Goal: Task Accomplishment & Management: Use online tool/utility

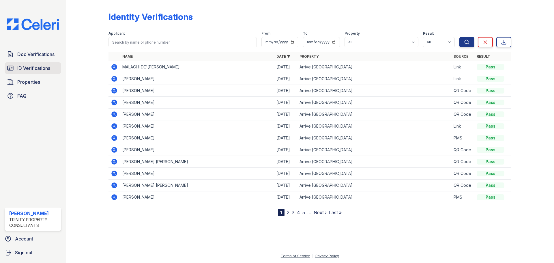
click at [43, 72] on link "ID Verifications" at bounding box center [33, 68] width 57 height 12
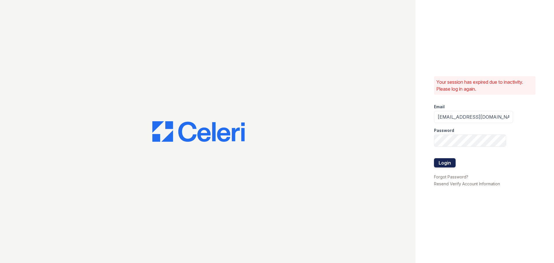
click at [448, 165] on button "Login" at bounding box center [445, 162] width 22 height 9
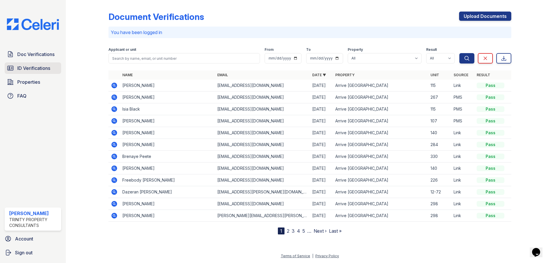
click at [32, 69] on span "ID Verifications" at bounding box center [33, 68] width 33 height 7
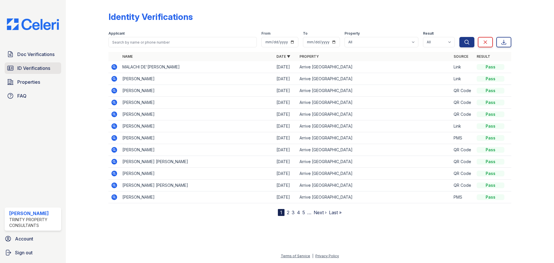
click at [38, 71] on span "ID Verifications" at bounding box center [33, 68] width 33 height 7
click at [22, 58] on span "Doc Verifications" at bounding box center [35, 54] width 37 height 7
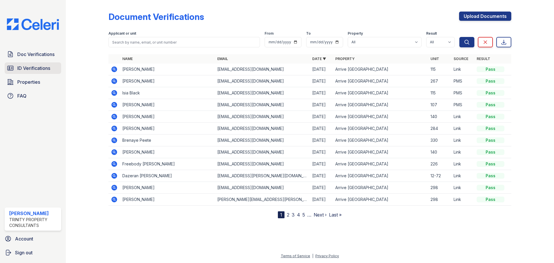
click at [30, 66] on span "ID Verifications" at bounding box center [33, 68] width 33 height 7
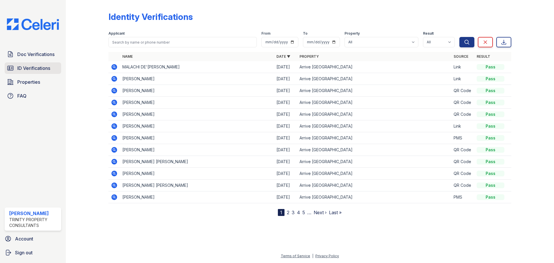
click at [21, 73] on link "ID Verifications" at bounding box center [33, 68] width 57 height 12
